Goal: Find specific page/section: Find specific page/section

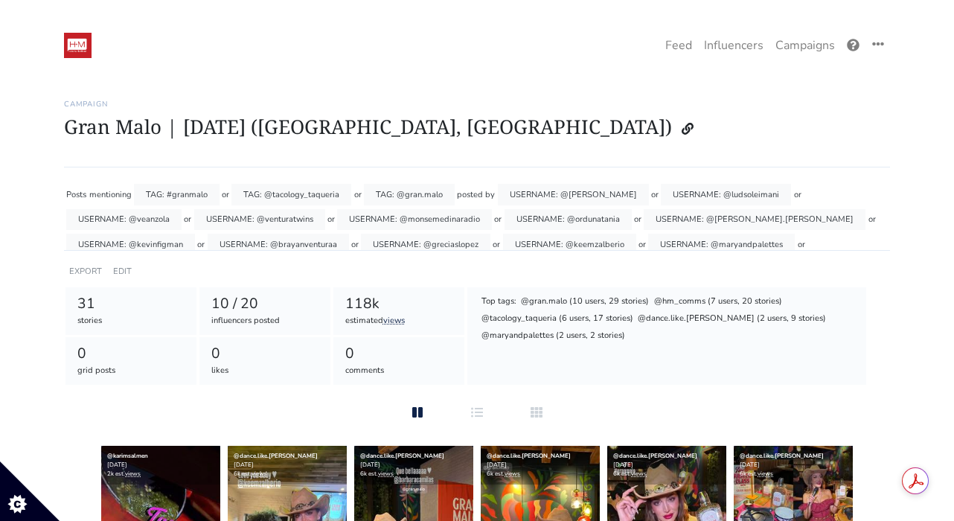
scroll to position [97, 0]
click at [154, 119] on h1 "Gran Malo | [DATE] ([GEOGRAPHIC_DATA], [GEOGRAPHIC_DATA])" at bounding box center [477, 129] width 826 height 28
click at [68, 39] on img at bounding box center [78, 45] width 28 height 25
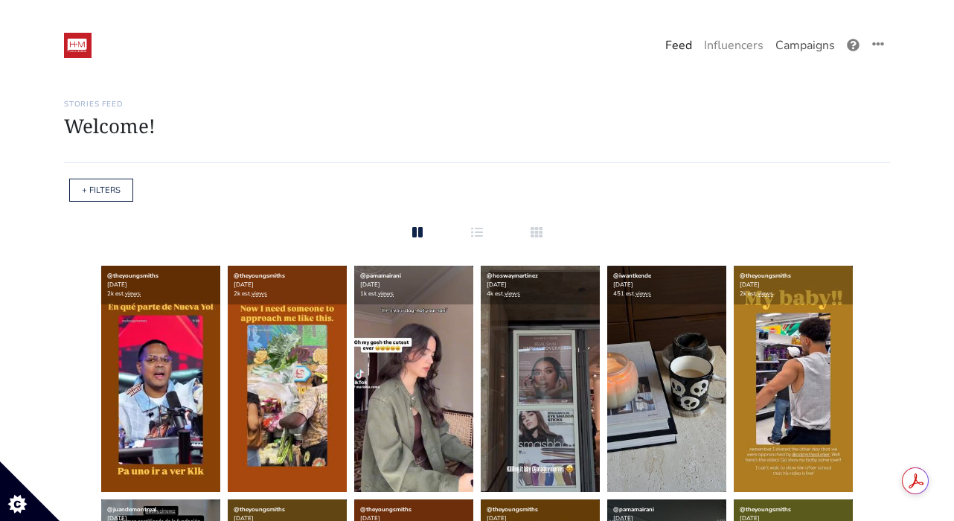
click at [787, 44] on link "Campaigns" at bounding box center [804, 46] width 71 height 30
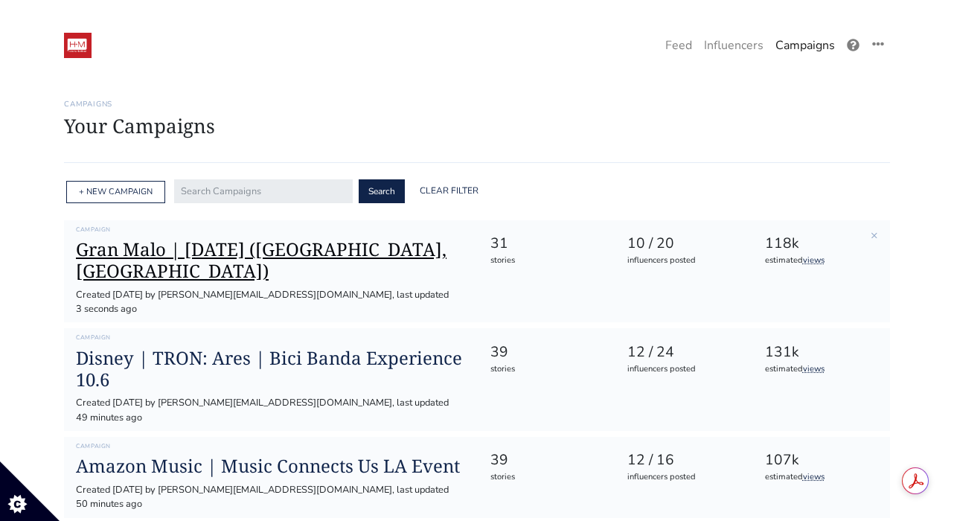
click at [281, 244] on h1 "Gran Malo | [DATE] ([GEOGRAPHIC_DATA], [GEOGRAPHIC_DATA])" at bounding box center [271, 260] width 390 height 43
